Goal: Task Accomplishment & Management: Manage account settings

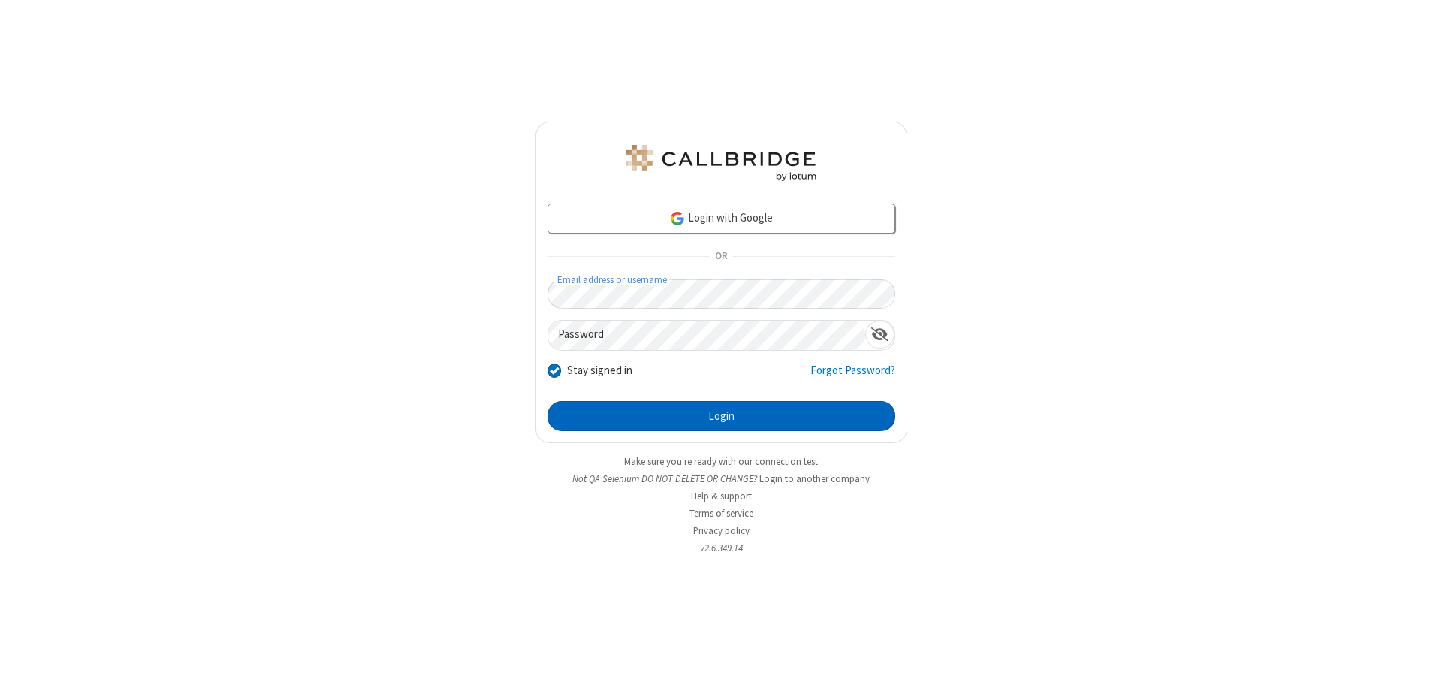
click at [721, 416] on button "Login" at bounding box center [721, 416] width 348 height 30
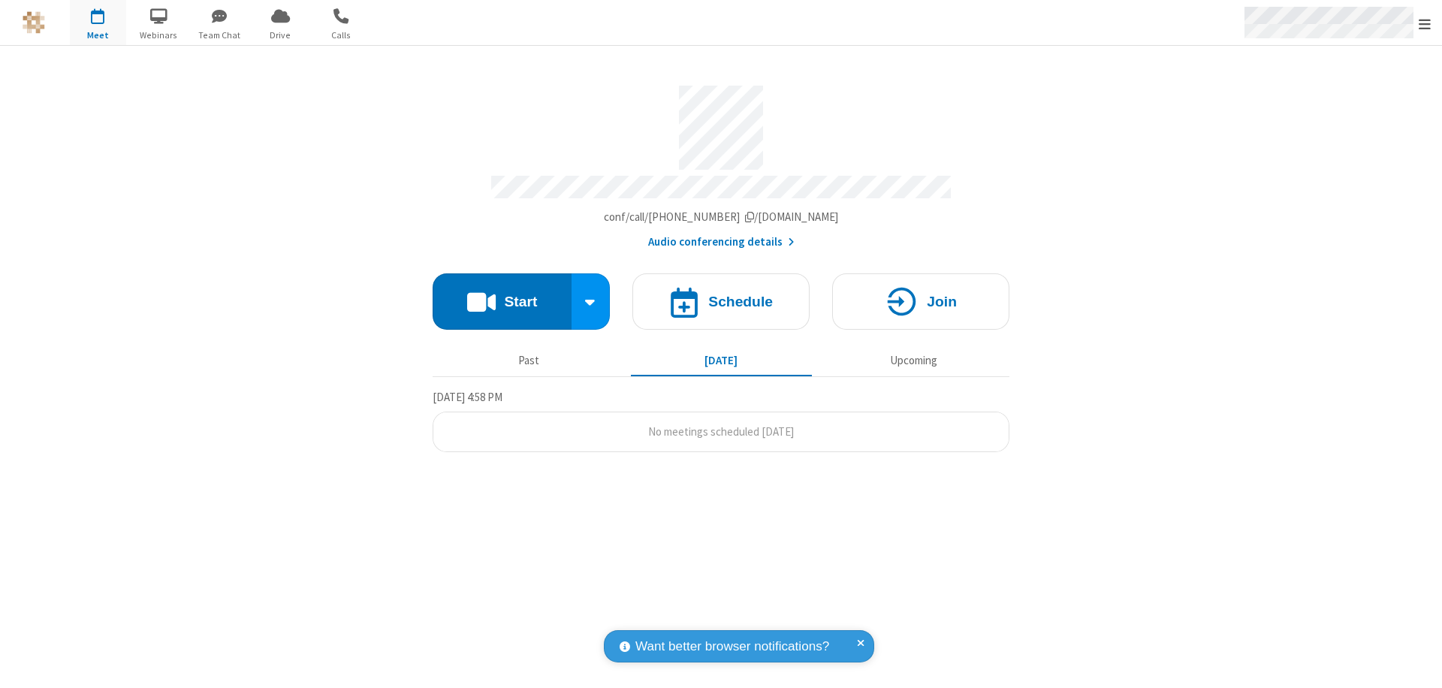
click at [1425, 23] on span "Open menu" at bounding box center [1425, 24] width 12 height 15
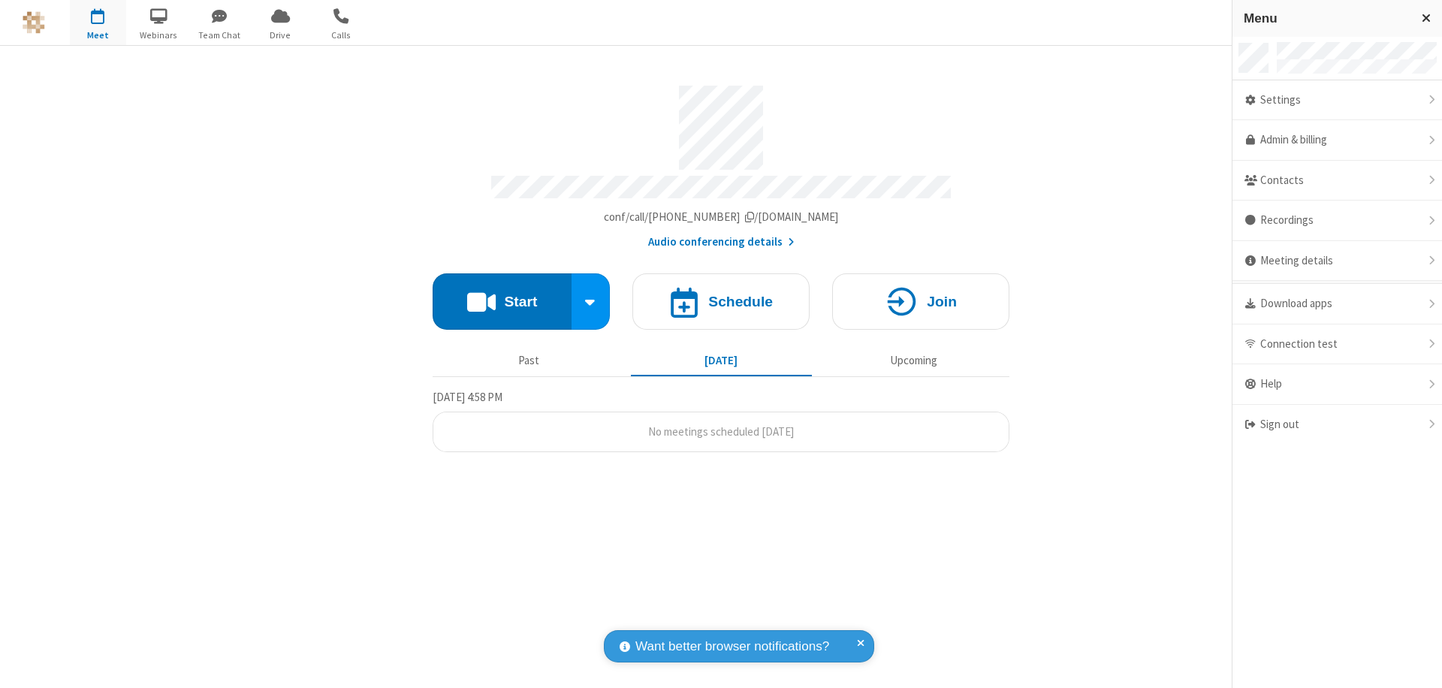
click at [1333, 100] on div "Settings" at bounding box center [1337, 100] width 210 height 41
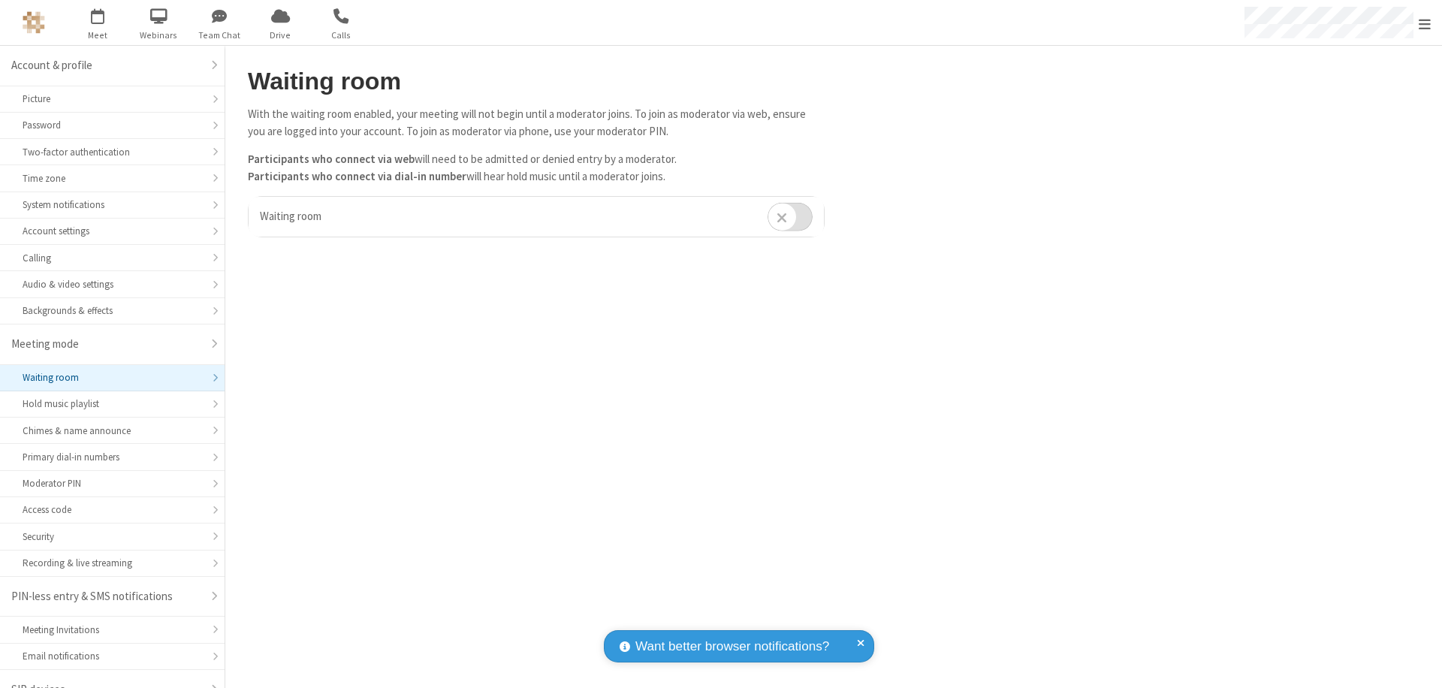
scroll to position [21, 0]
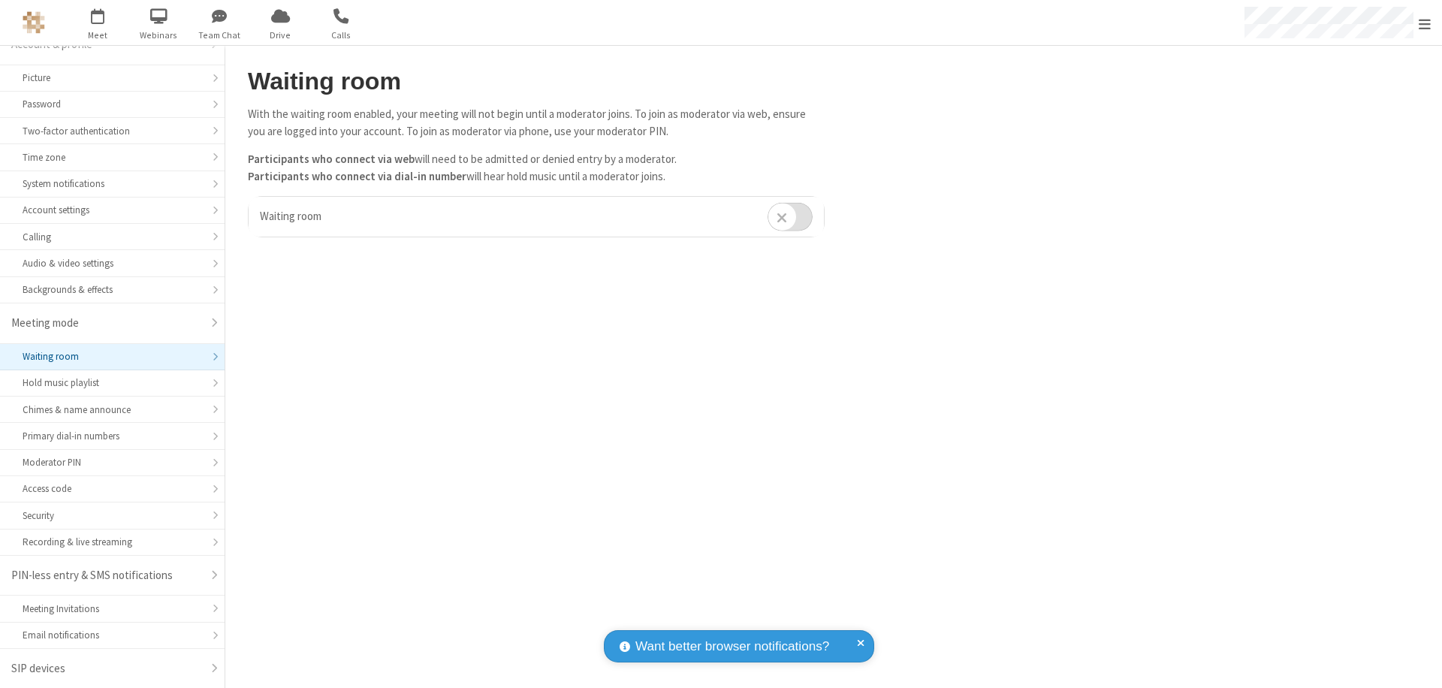
click at [790, 216] on input "checkbox" at bounding box center [790, 216] width 45 height 29
checkbox input "true"
click at [1425, 23] on span "Open menu" at bounding box center [1425, 24] width 12 height 15
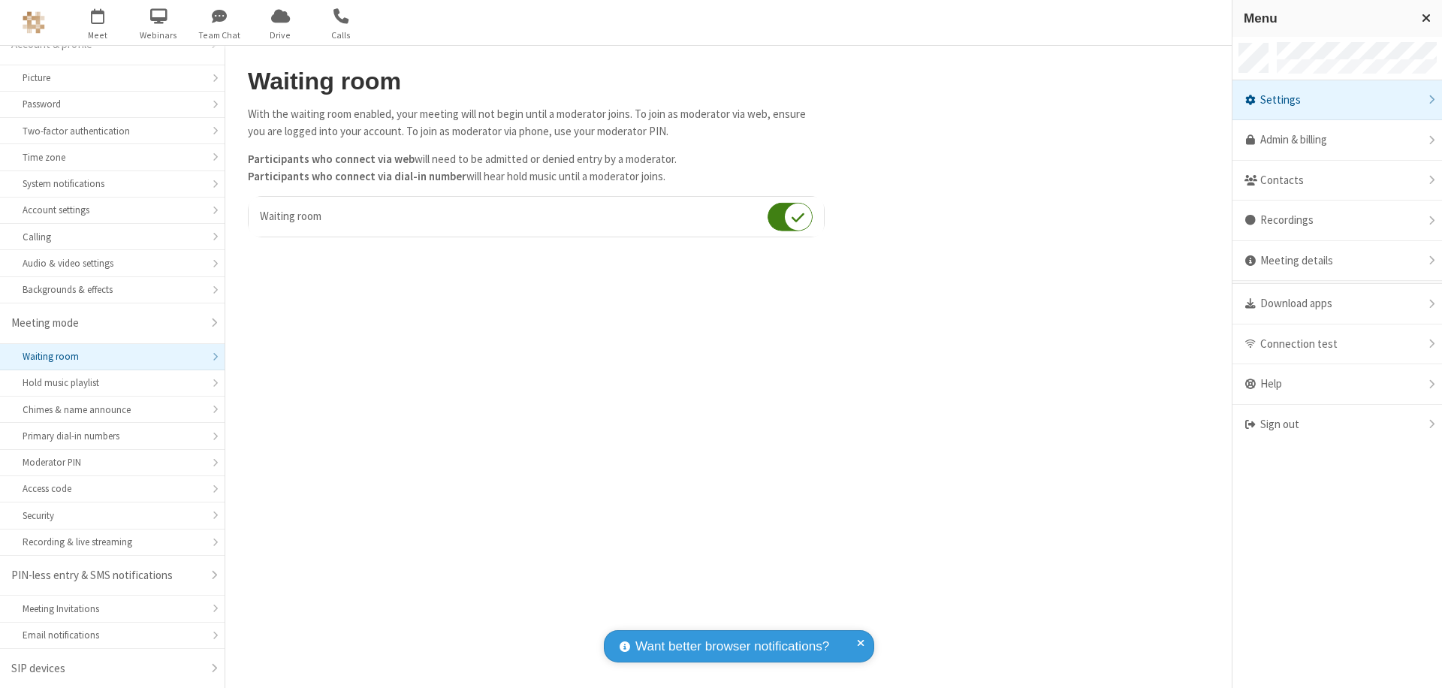
click at [1362, 424] on div "Sign out" at bounding box center [1337, 425] width 210 height 40
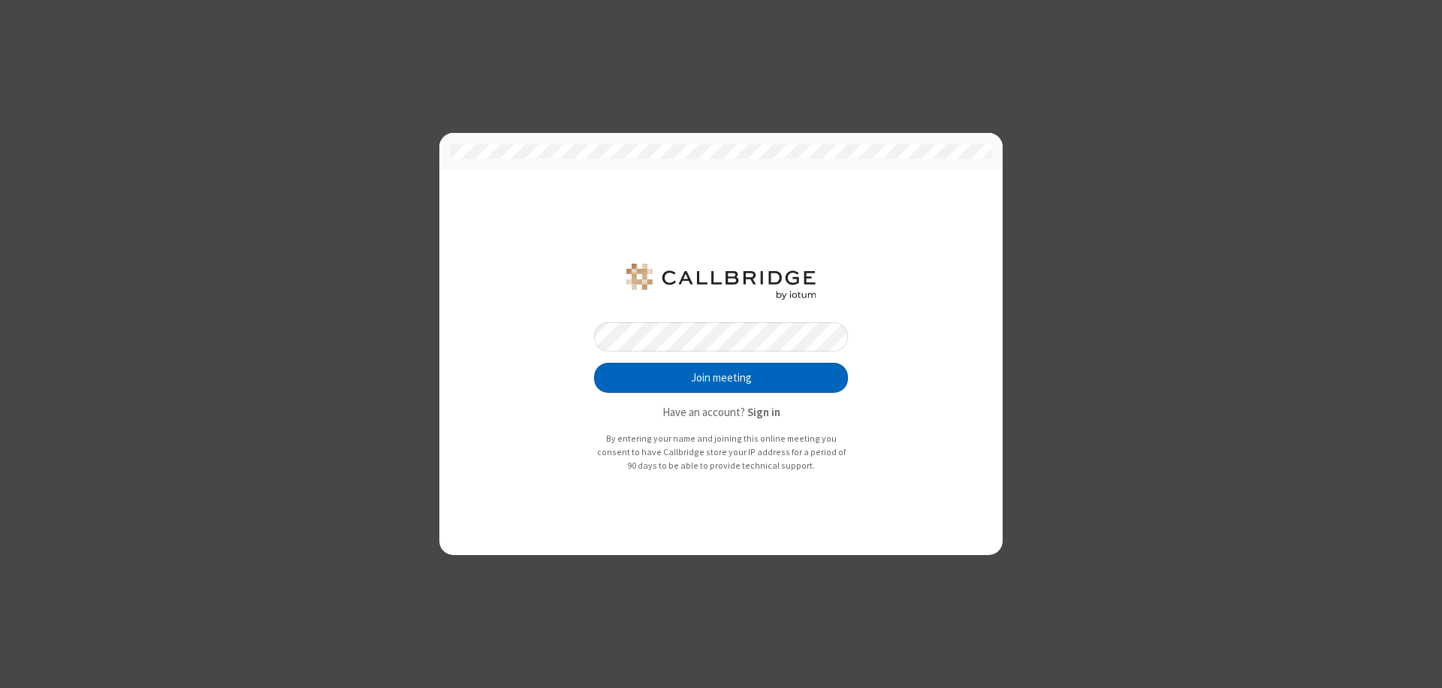
click at [721, 378] on button "Join meeting" at bounding box center [721, 378] width 254 height 30
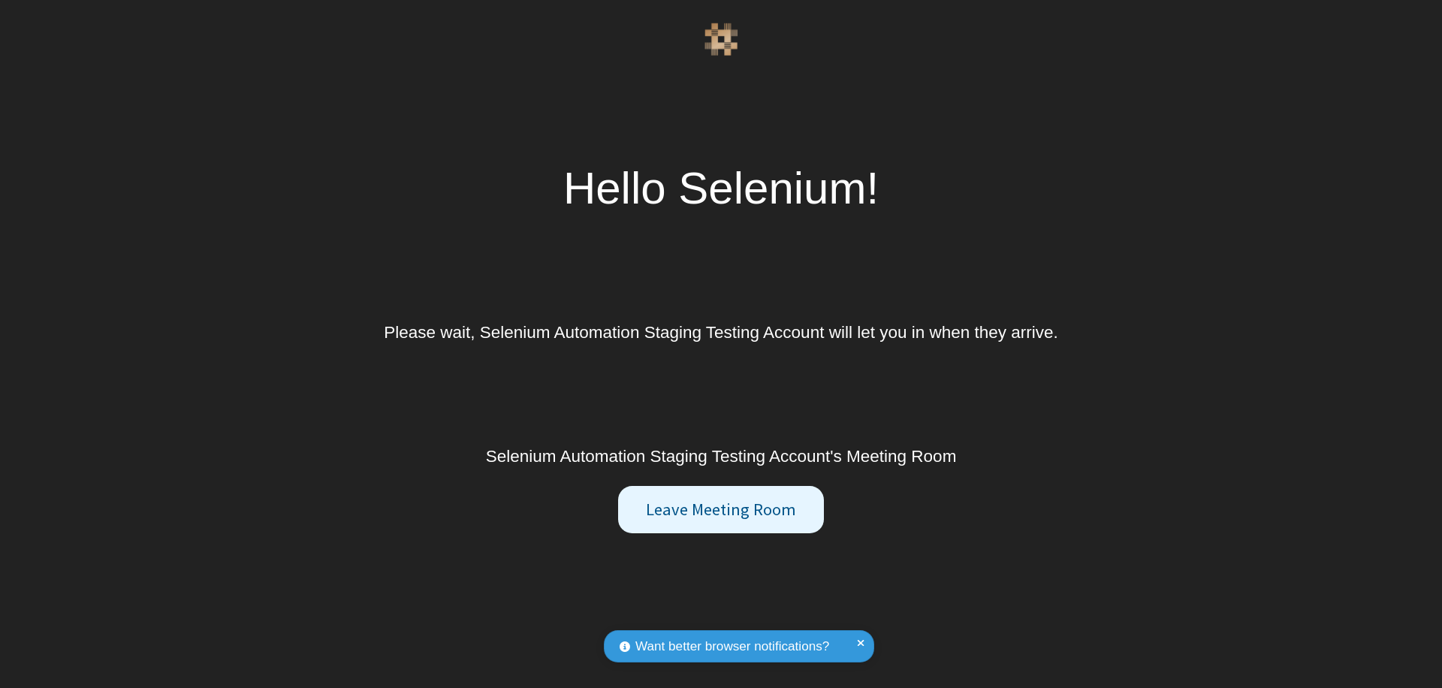
click at [720, 509] on button "Leave Meeting Room" at bounding box center [720, 510] width 205 height 48
